Goal: Find specific page/section: Find specific page/section

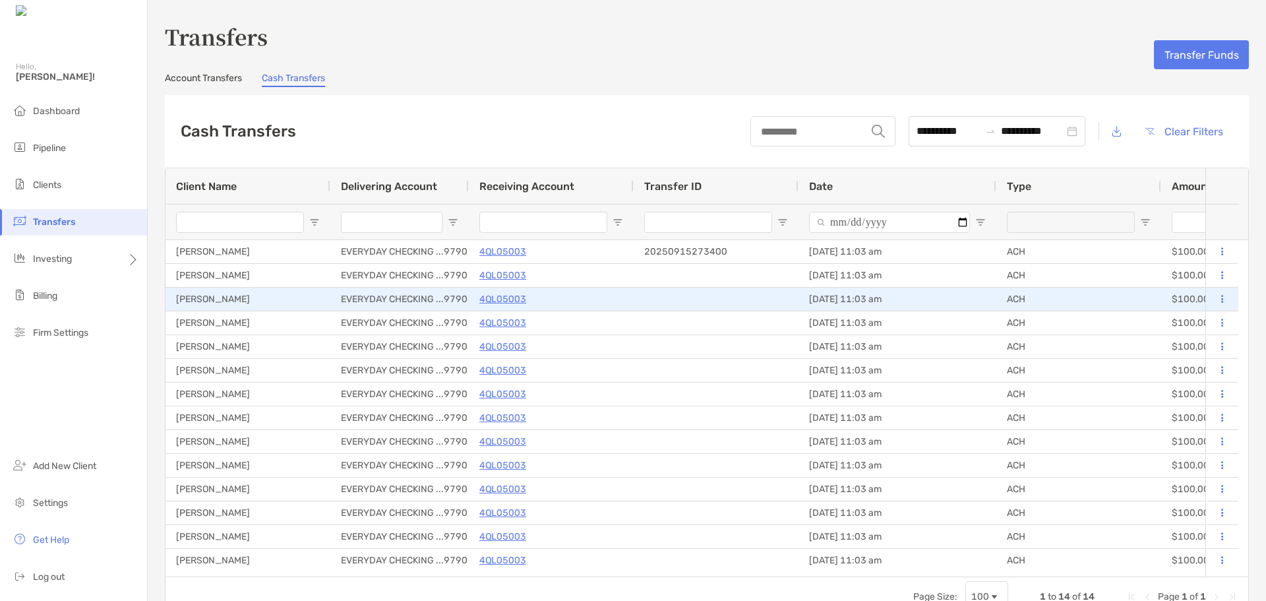
scroll to position [6, 0]
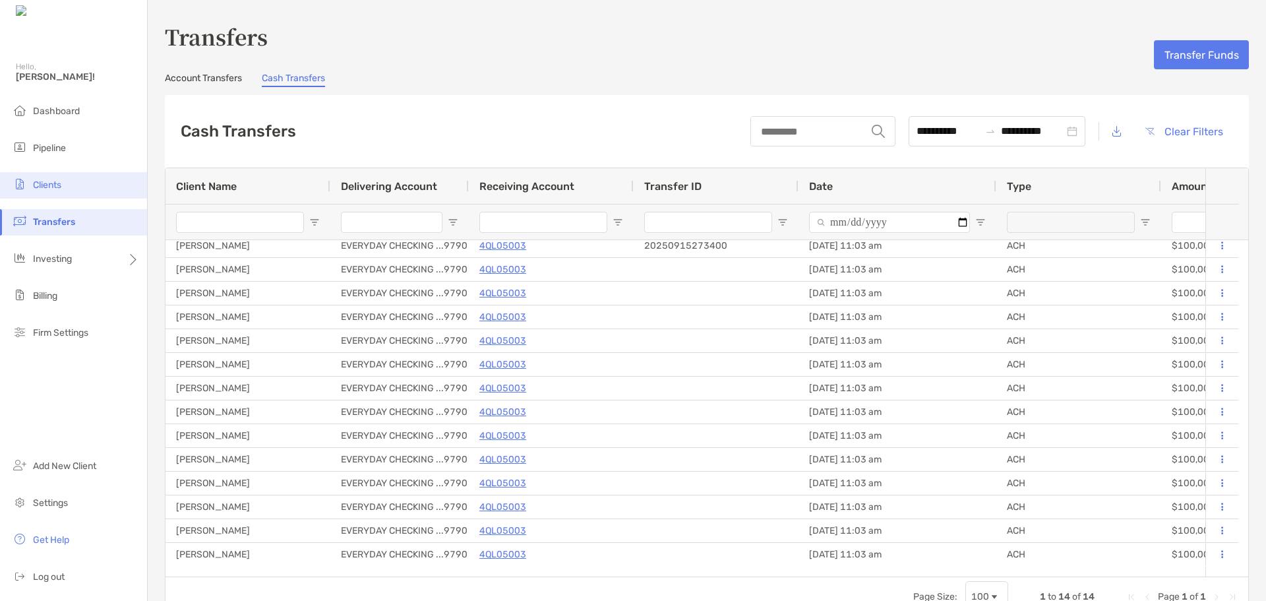
click at [43, 176] on li "Clients" at bounding box center [73, 185] width 147 height 26
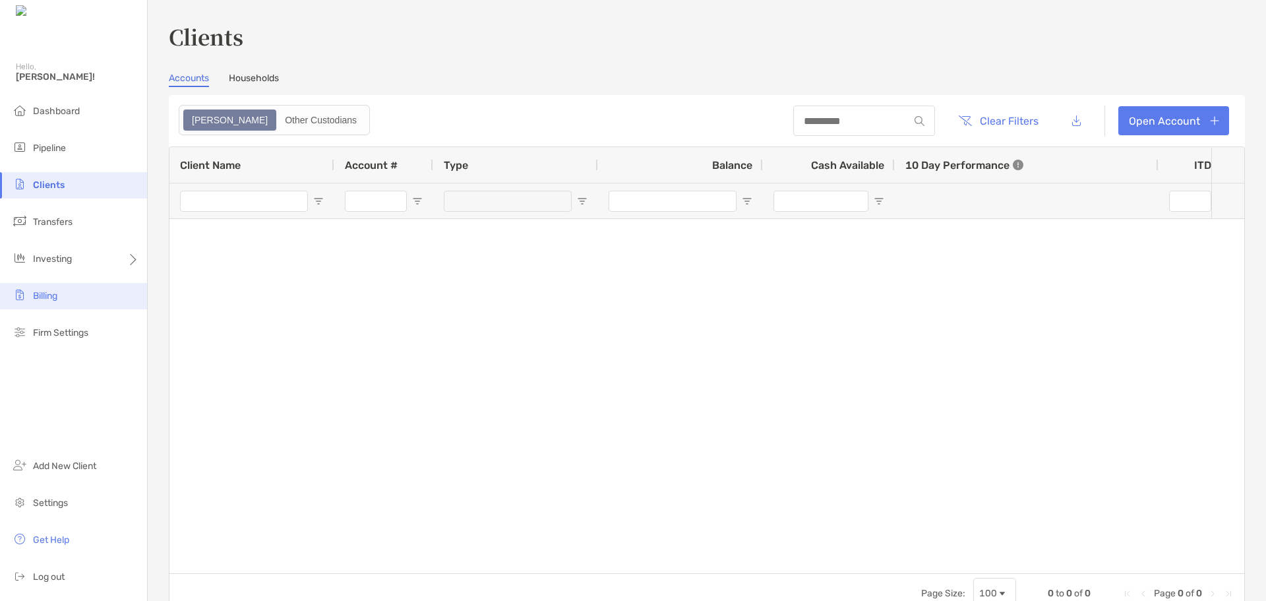
type input "***"
click at [260, 106] on div "Zoe Other Custodians" at bounding box center [274, 120] width 191 height 30
click at [266, 132] on div "Zoe Other Custodians" at bounding box center [274, 120] width 191 height 30
click at [278, 115] on div "Other Custodians" at bounding box center [321, 120] width 86 height 18
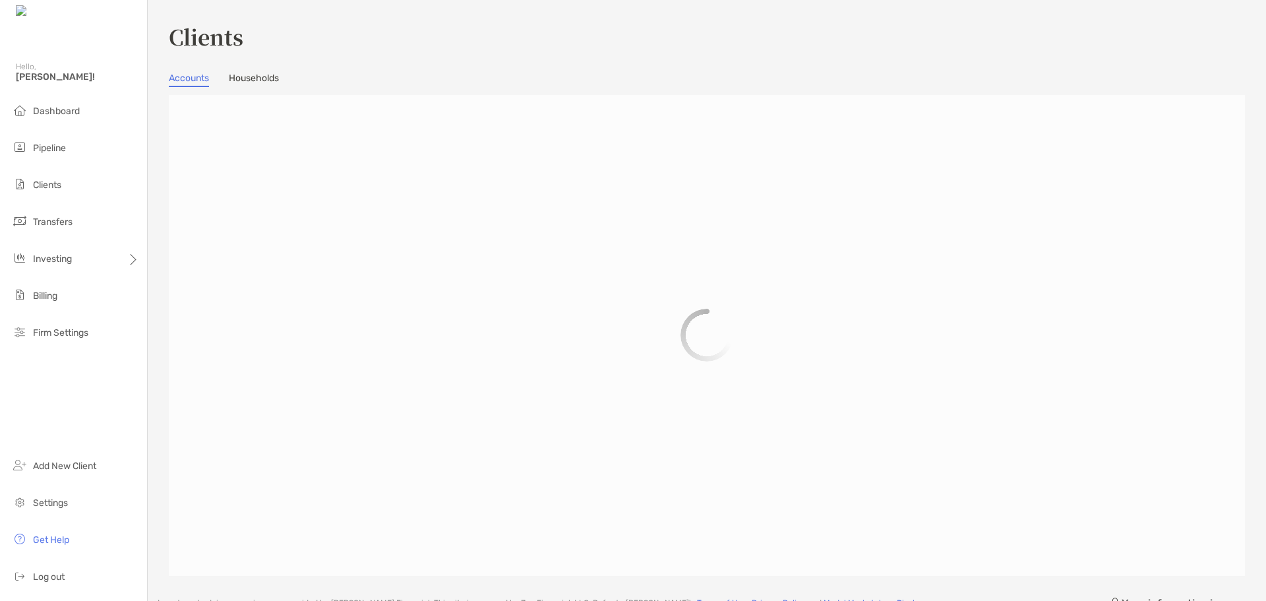
click at [251, 68] on div "Clients Accounts Households Zoe Other Custodians" at bounding box center [707, 298] width 1076 height 555
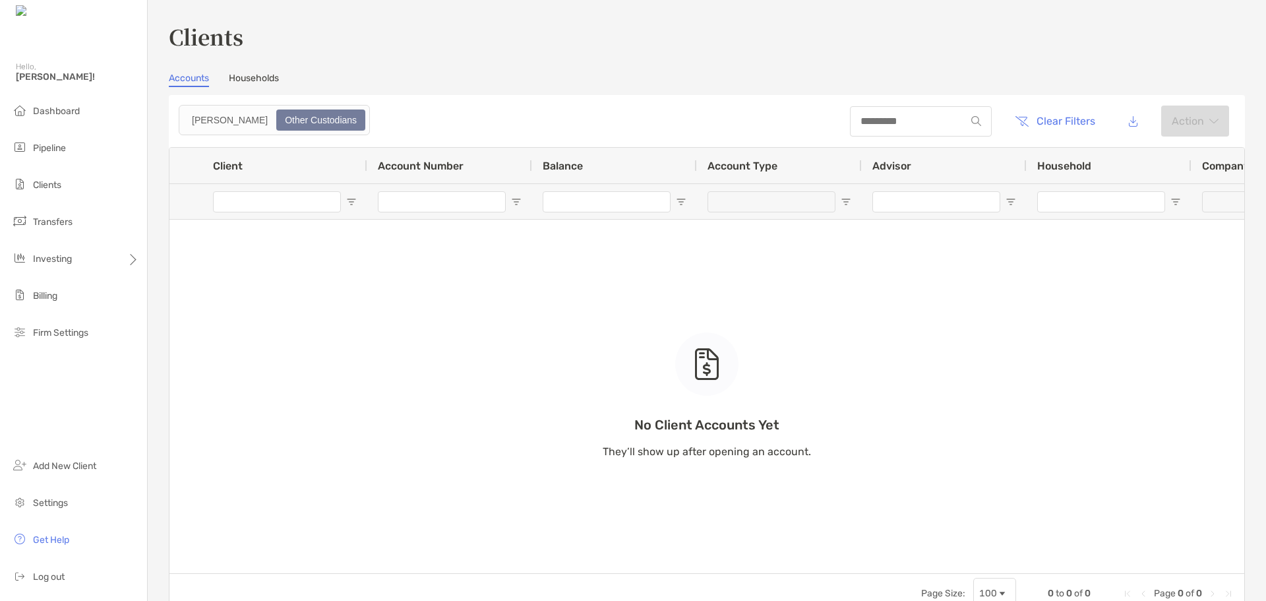
click at [250, 82] on link "Households" at bounding box center [254, 80] width 50 height 15
